Goal: Task Accomplishment & Management: Manage account settings

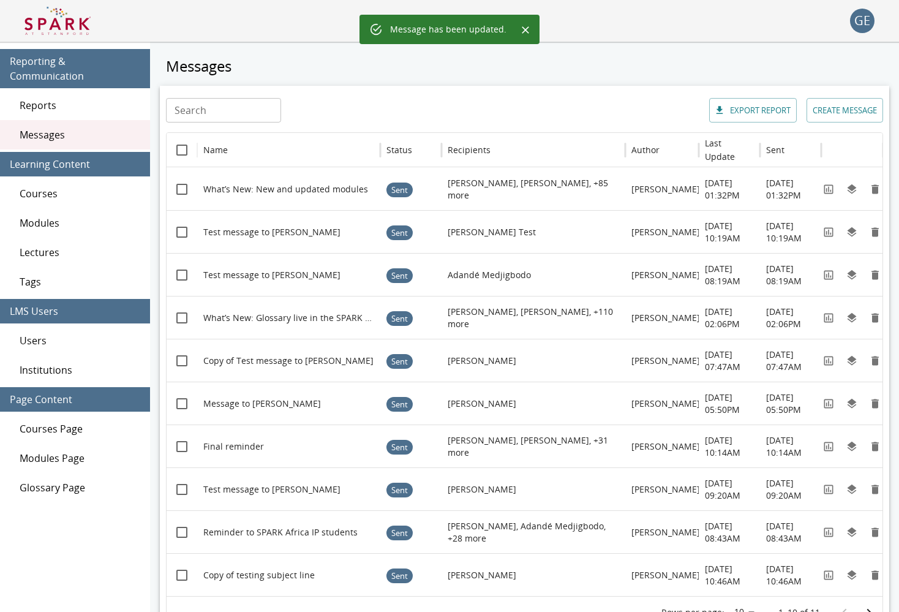
scroll to position [0, -2]
click at [102, 216] on span "Modules" at bounding box center [80, 223] width 121 height 15
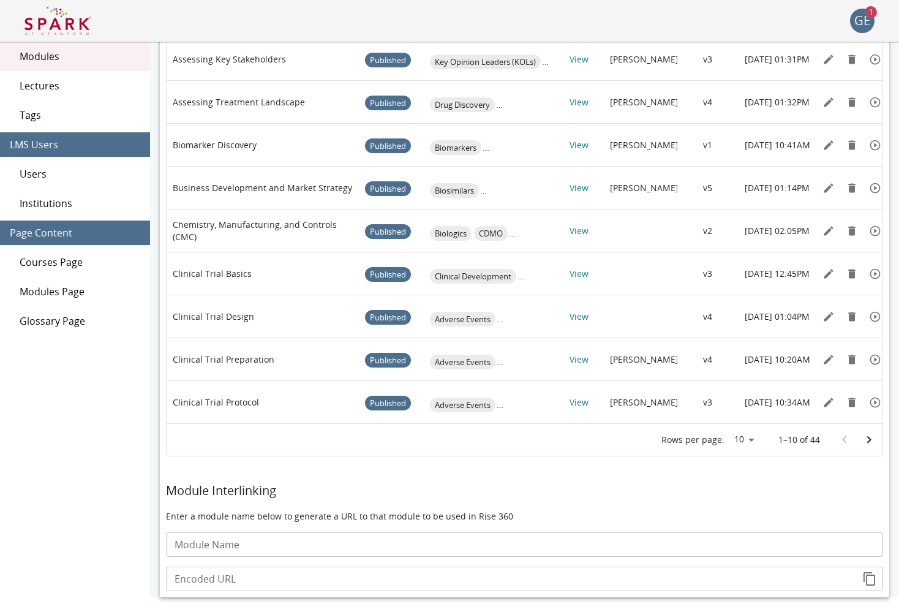
scroll to position [167, 0]
click at [745, 439] on body "GE 1 Reporting & Communication Reports Messages Learning Content Courses Module…" at bounding box center [449, 160] width 899 height 654
click at [738, 482] on li "20" at bounding box center [744, 487] width 31 height 22
type input "**"
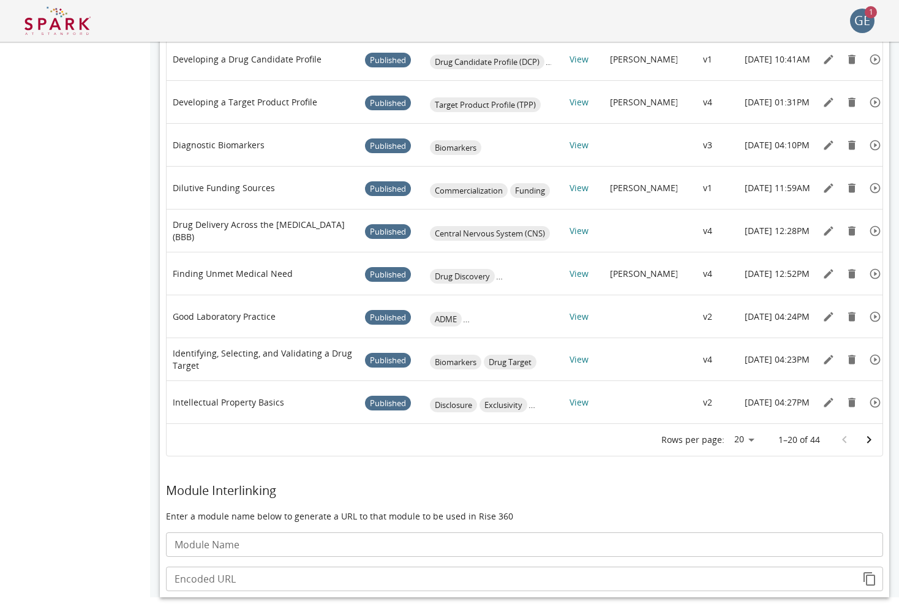
click at [868, 438] on icon "Go to next page" at bounding box center [869, 440] width 15 height 15
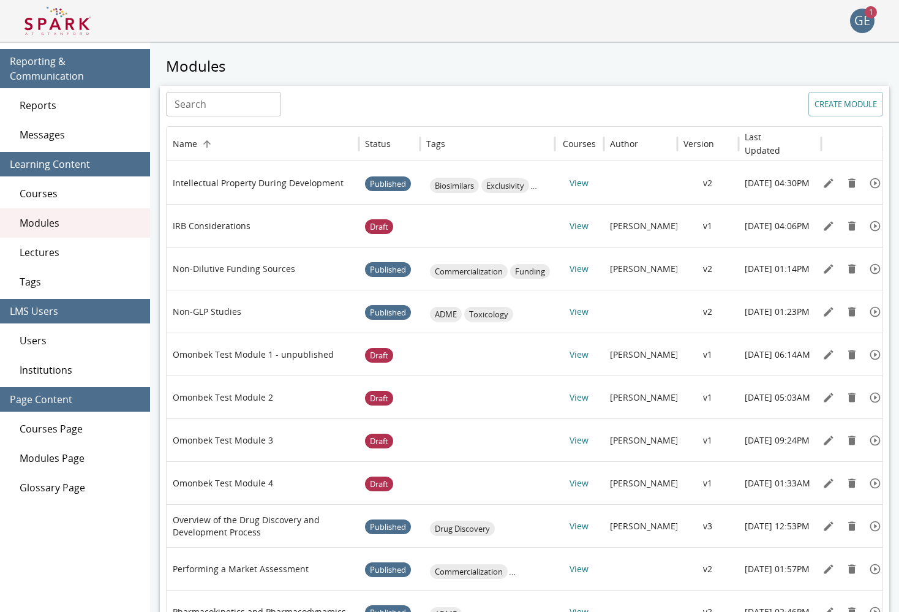
scroll to position [0, 0]
click at [380, 142] on div "Status" at bounding box center [378, 144] width 26 height 12
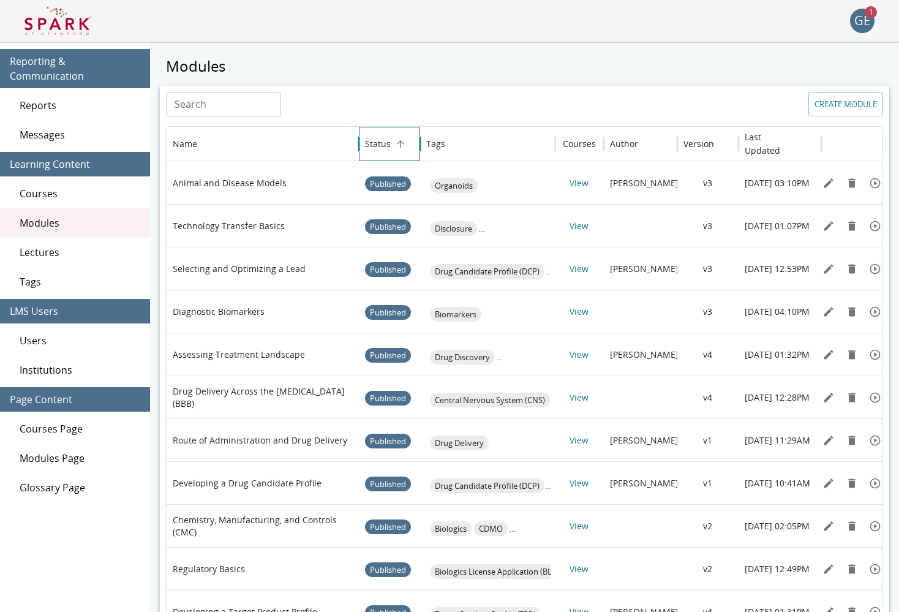
click at [380, 142] on div "Status" at bounding box center [378, 144] width 26 height 12
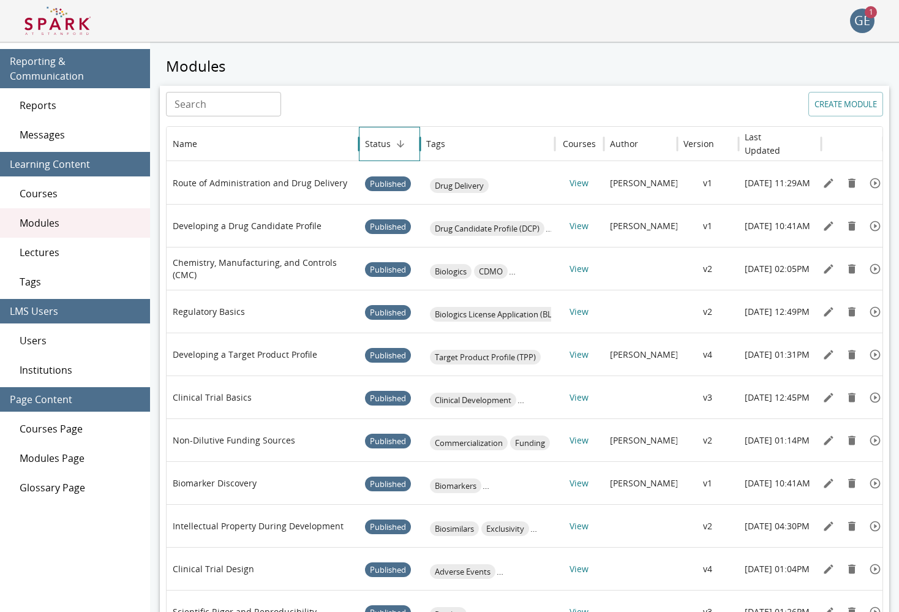
click at [380, 142] on div "Status" at bounding box center [378, 144] width 26 height 12
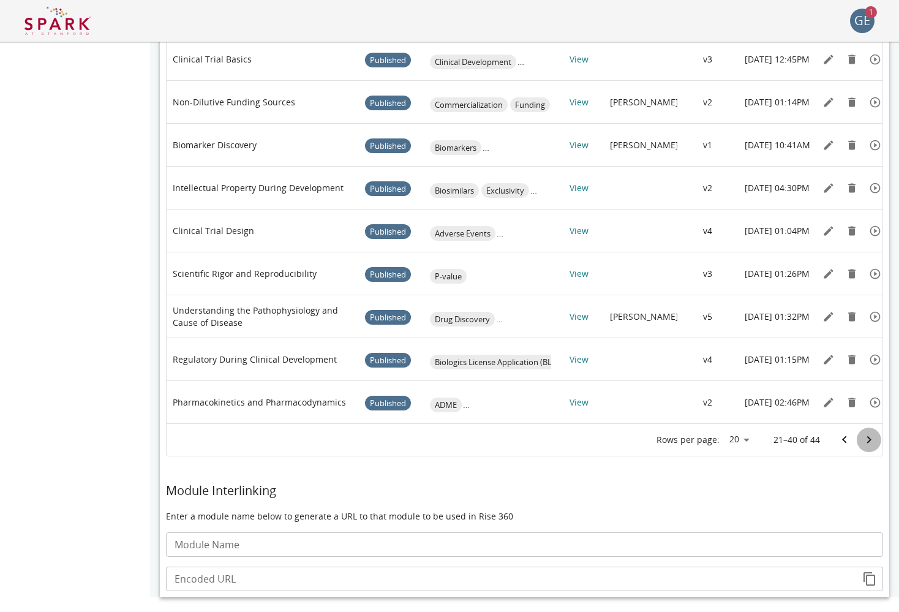
click at [863, 433] on icon "Go to next page" at bounding box center [869, 440] width 15 height 15
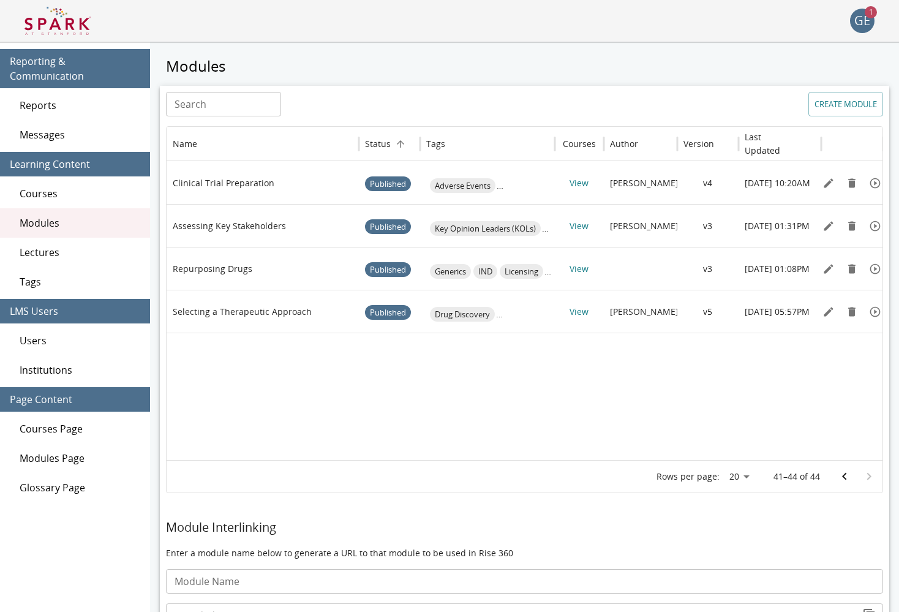
click at [842, 474] on icon "Go to previous page" at bounding box center [845, 476] width 15 height 15
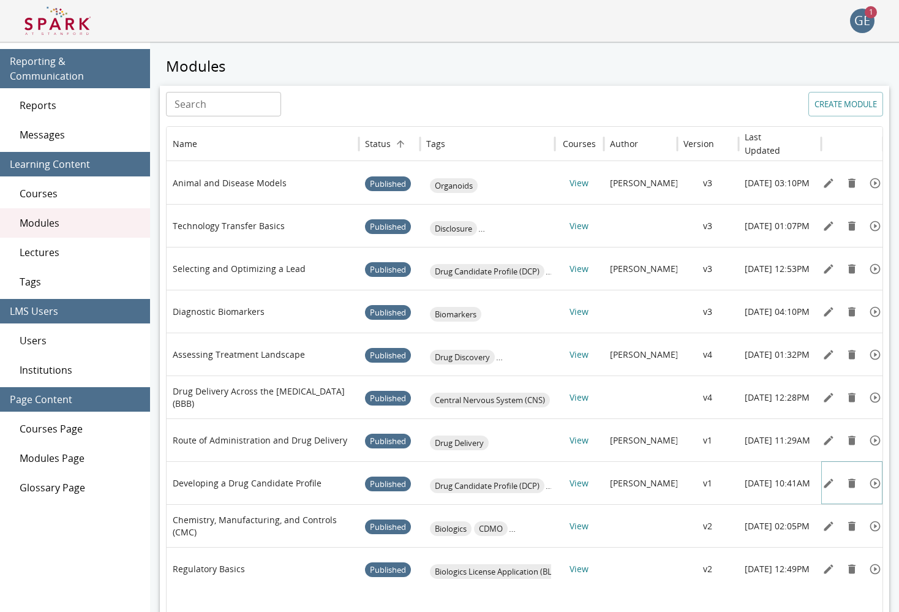
click at [842, 474] on div at bounding box center [852, 483] width 65 height 18
click at [387, 139] on div "Status" at bounding box center [378, 144] width 26 height 12
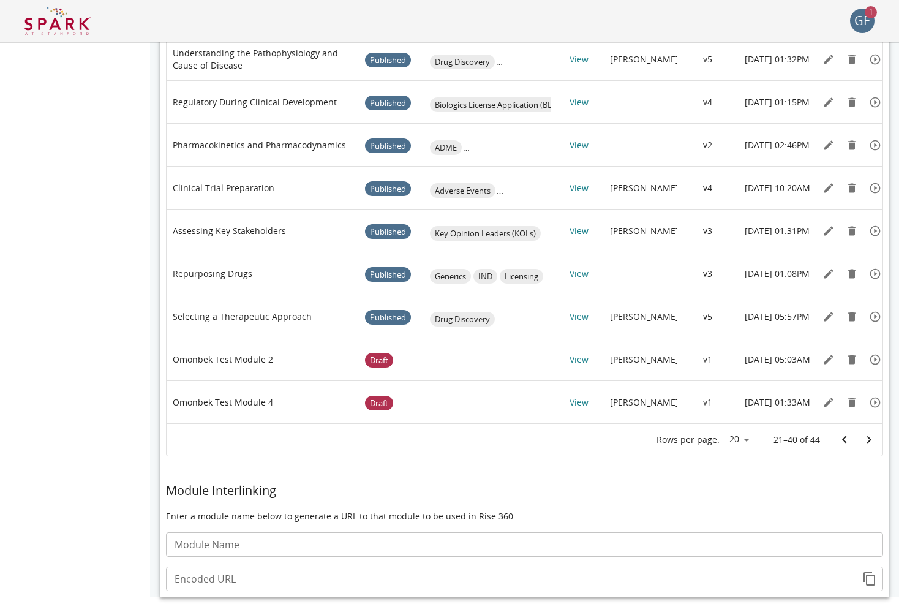
scroll to position [596, 0]
click at [850, 445] on icon "Go to previous page" at bounding box center [845, 440] width 15 height 15
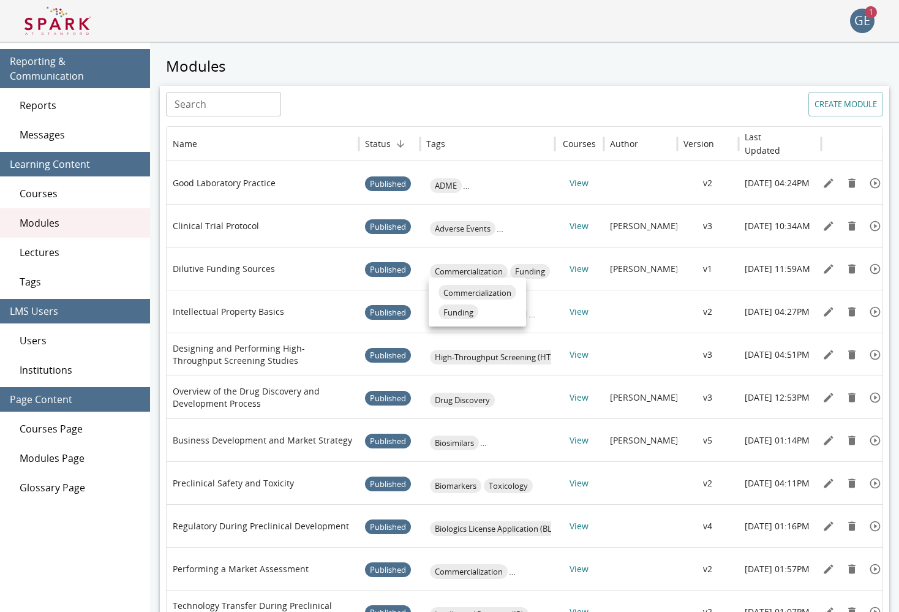
scroll to position [0, 0]
click at [395, 147] on icon "Sort" at bounding box center [400, 143] width 11 height 11
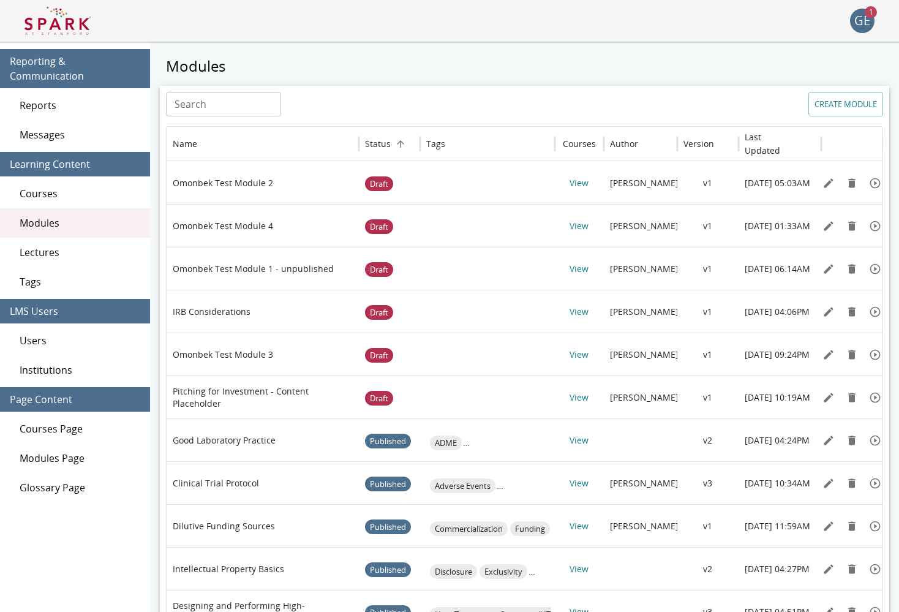
click at [851, 23] on div "GE" at bounding box center [862, 21] width 25 height 25
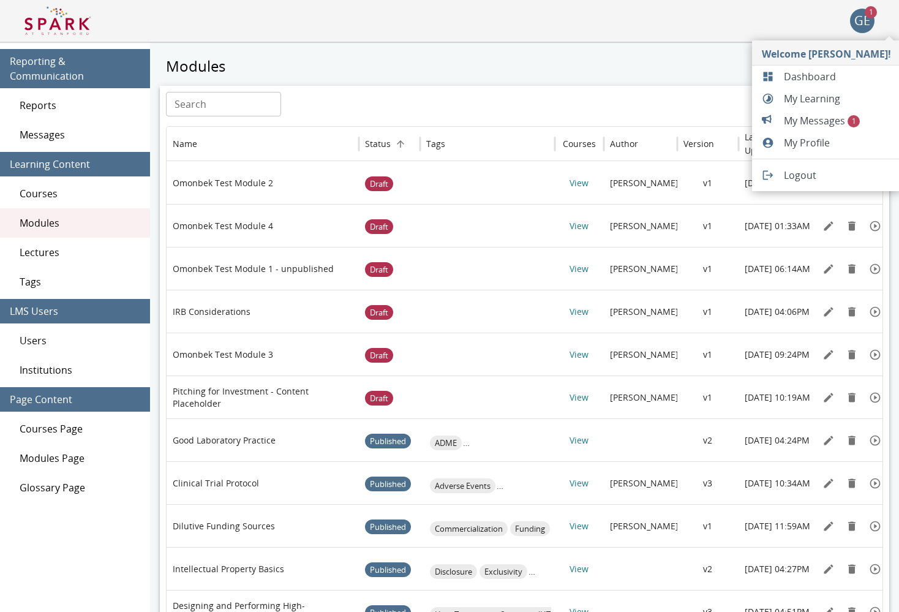
click at [839, 121] on span "My Messages 1" at bounding box center [837, 120] width 107 height 15
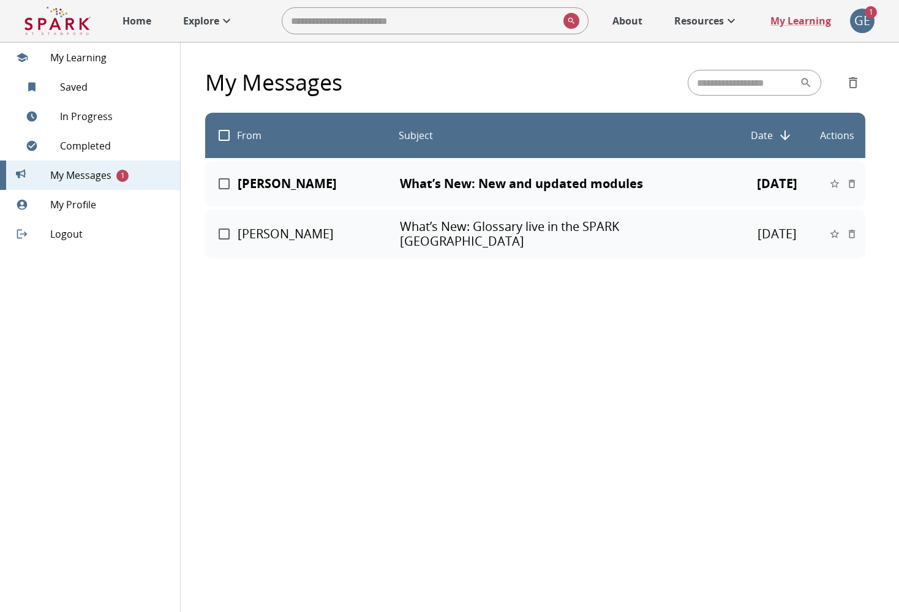
click at [857, 21] on div "GE" at bounding box center [862, 21] width 25 height 25
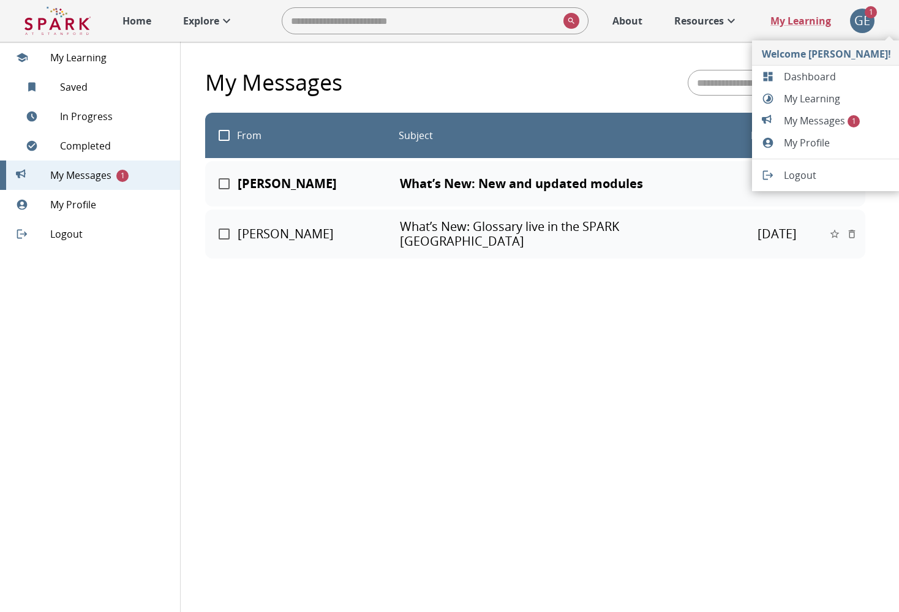
click at [810, 77] on span "Dashboard" at bounding box center [837, 76] width 107 height 15
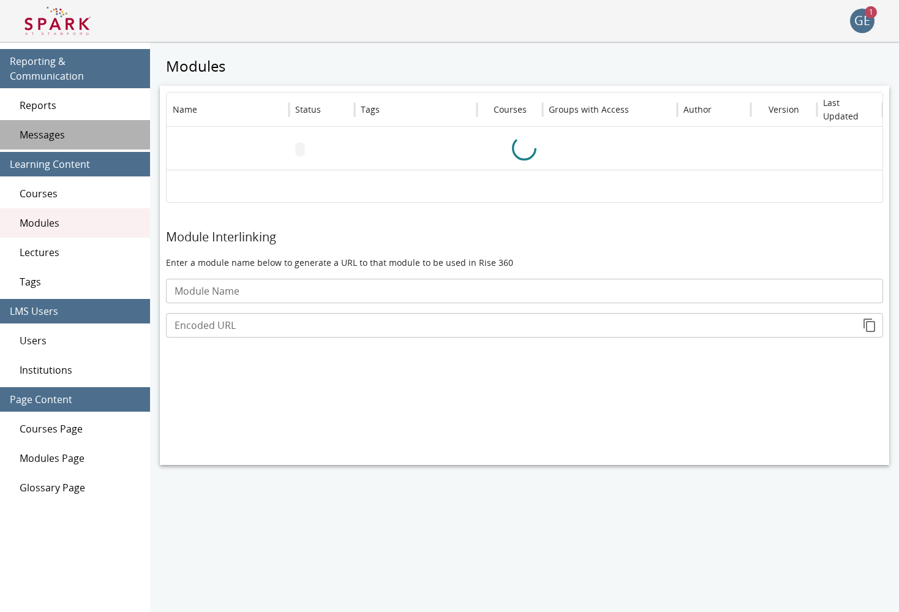
click at [53, 127] on span "Messages" at bounding box center [80, 134] width 121 height 15
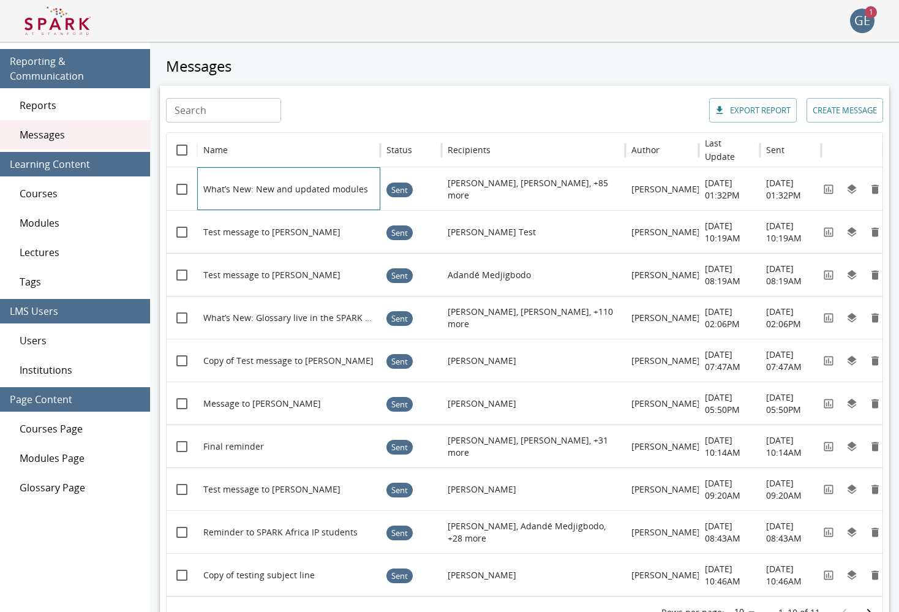
click at [300, 193] on div at bounding box center [295, 189] width 184 height 42
click at [832, 192] on icon "View" at bounding box center [829, 189] width 12 height 12
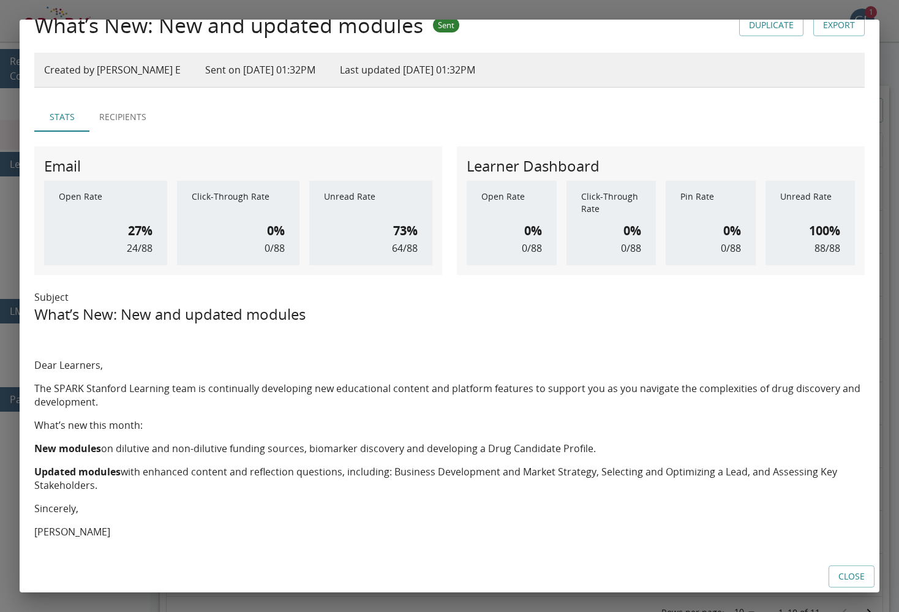
scroll to position [58, 0]
